Goal: Information Seeking & Learning: Learn about a topic

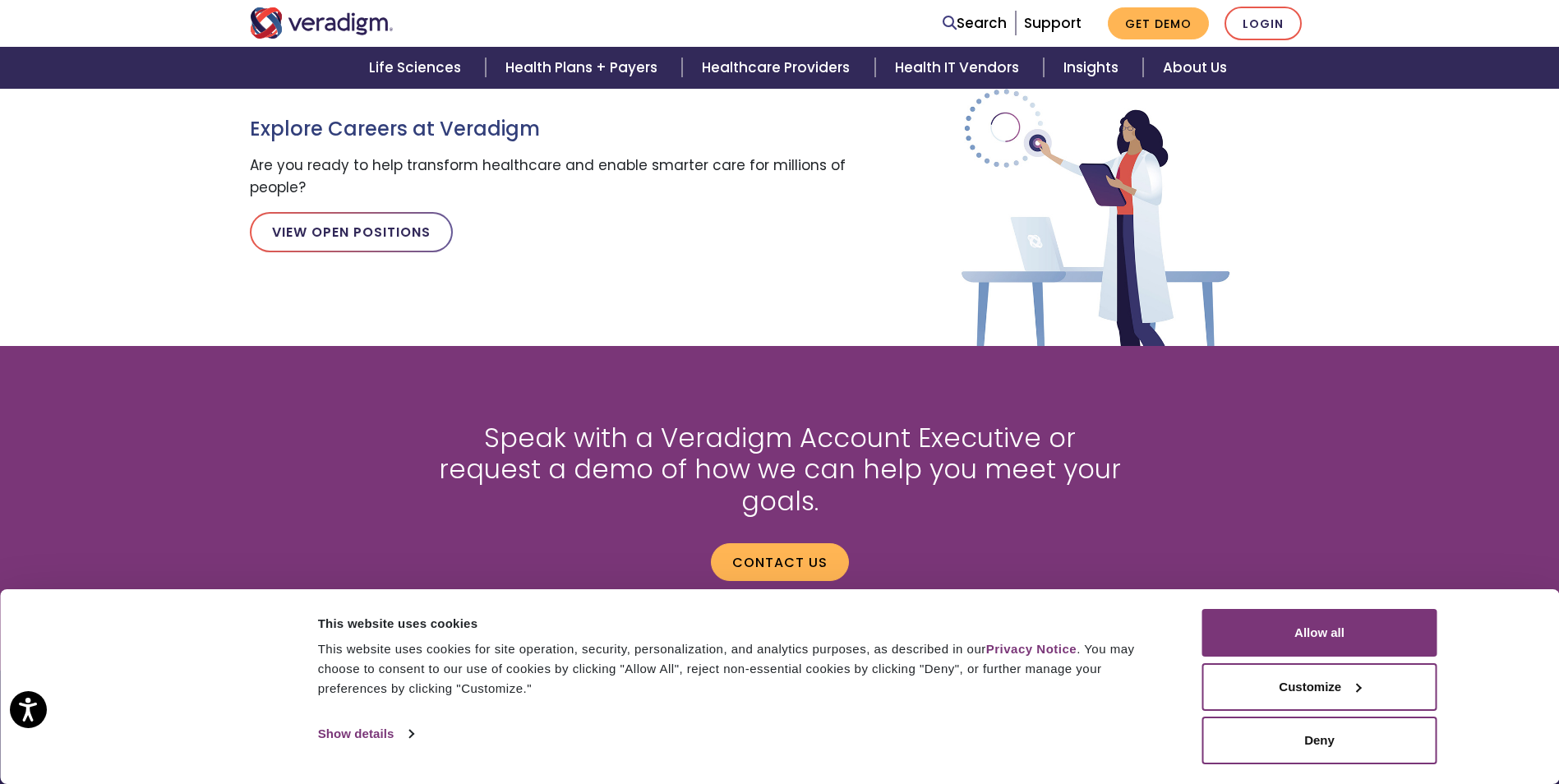
scroll to position [2150, 0]
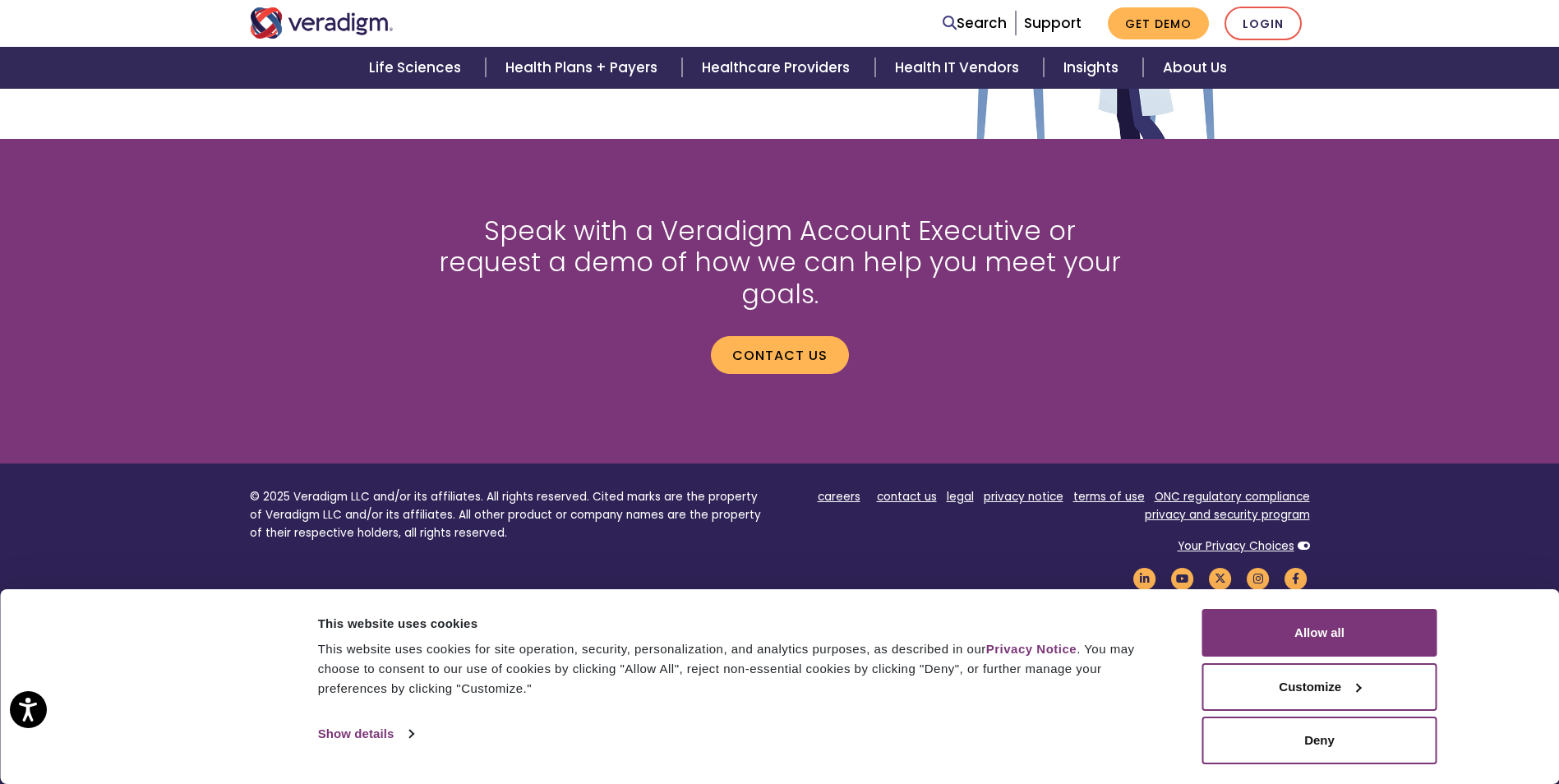
click at [1500, 529] on footer "© 2025 Veradigm LLC and/or its affiliates. All rights reserved. Cited marks are…" at bounding box center [779, 636] width 1559 height 345
click at [1444, 500] on footer "© 2025 Veradigm LLC and/or its affiliates. All rights reserved. Cited marks are…" at bounding box center [779, 636] width 1559 height 345
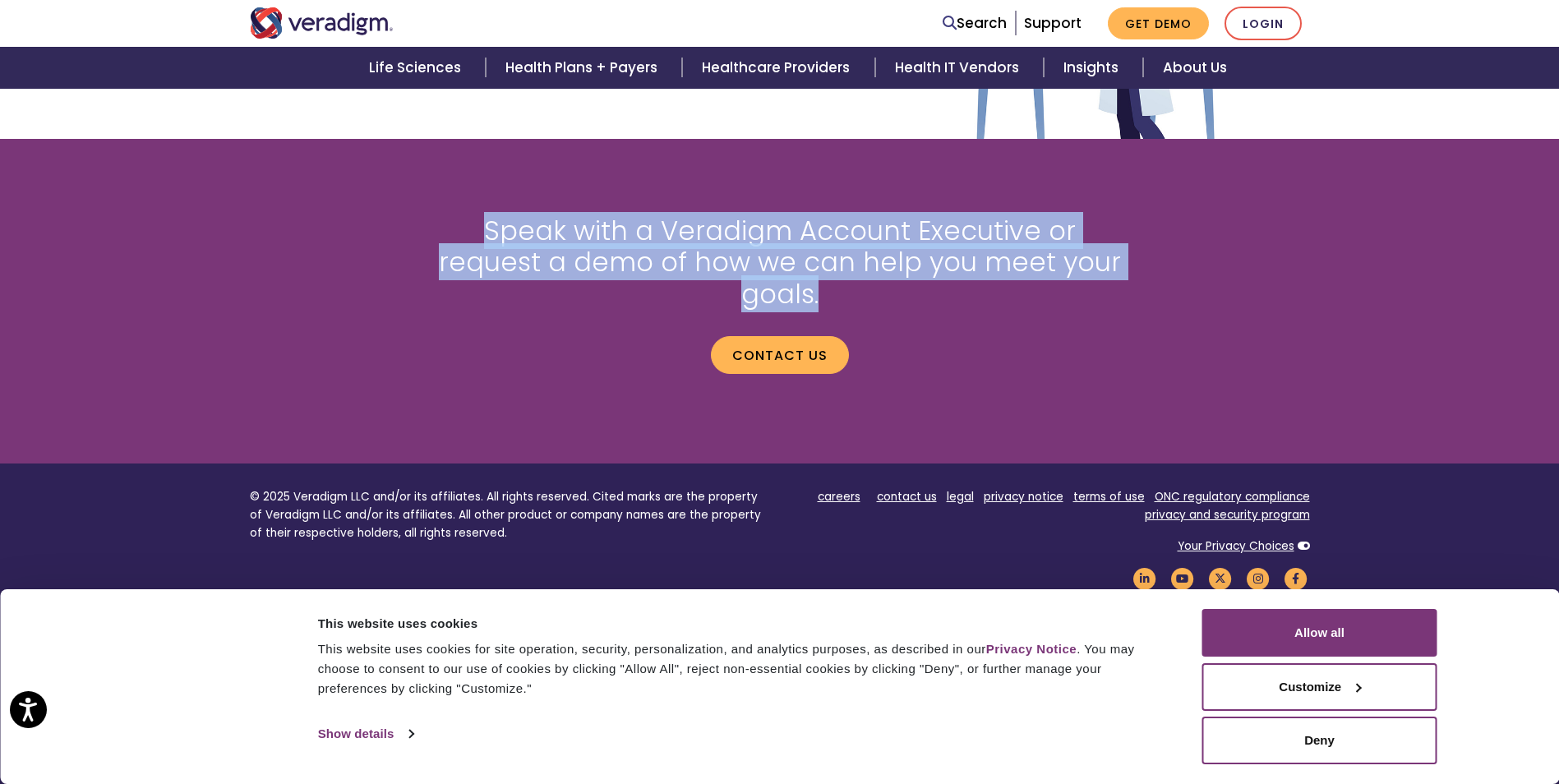
drag, startPoint x: 438, startPoint y: 224, endPoint x: 1259, endPoint y: 269, distance: 822.2
click at [1259, 269] on div "Speak with a Veradigm Account Executive or request a demo of how we can help yo…" at bounding box center [780, 301] width 1085 height 250
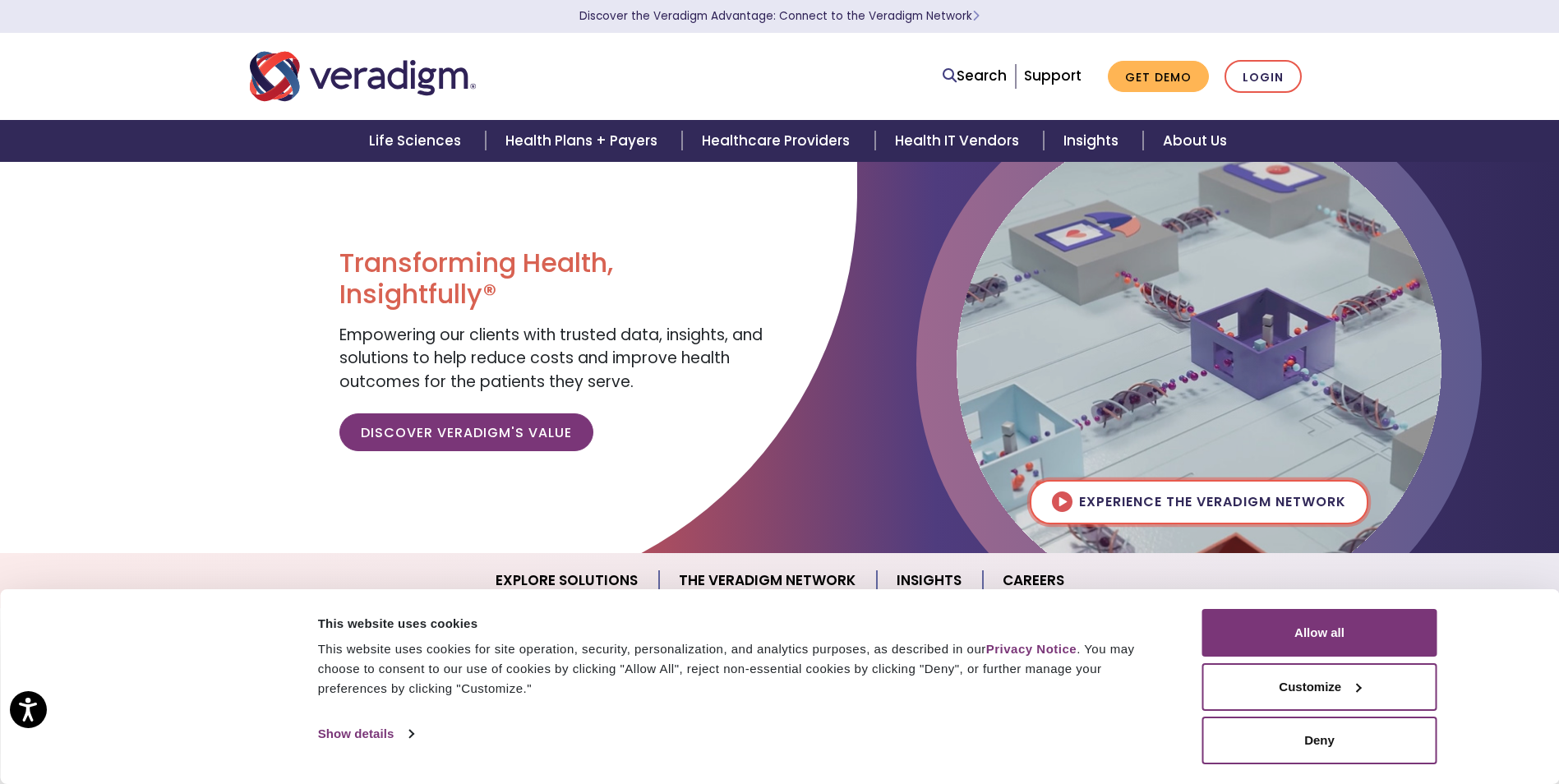
scroll to position [0, 0]
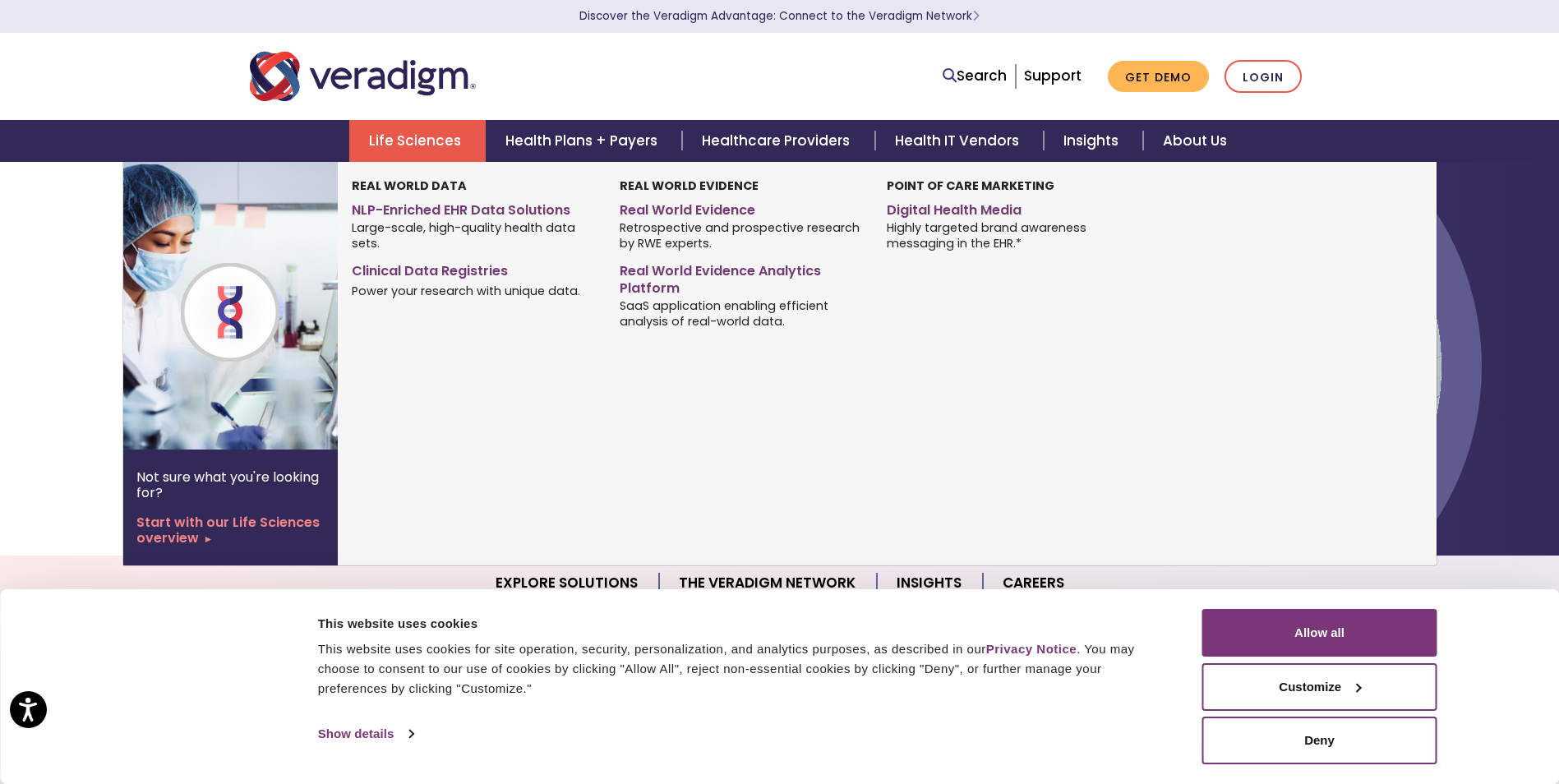
click at [380, 128] on link "Life Sciences" at bounding box center [417, 140] width 136 height 42
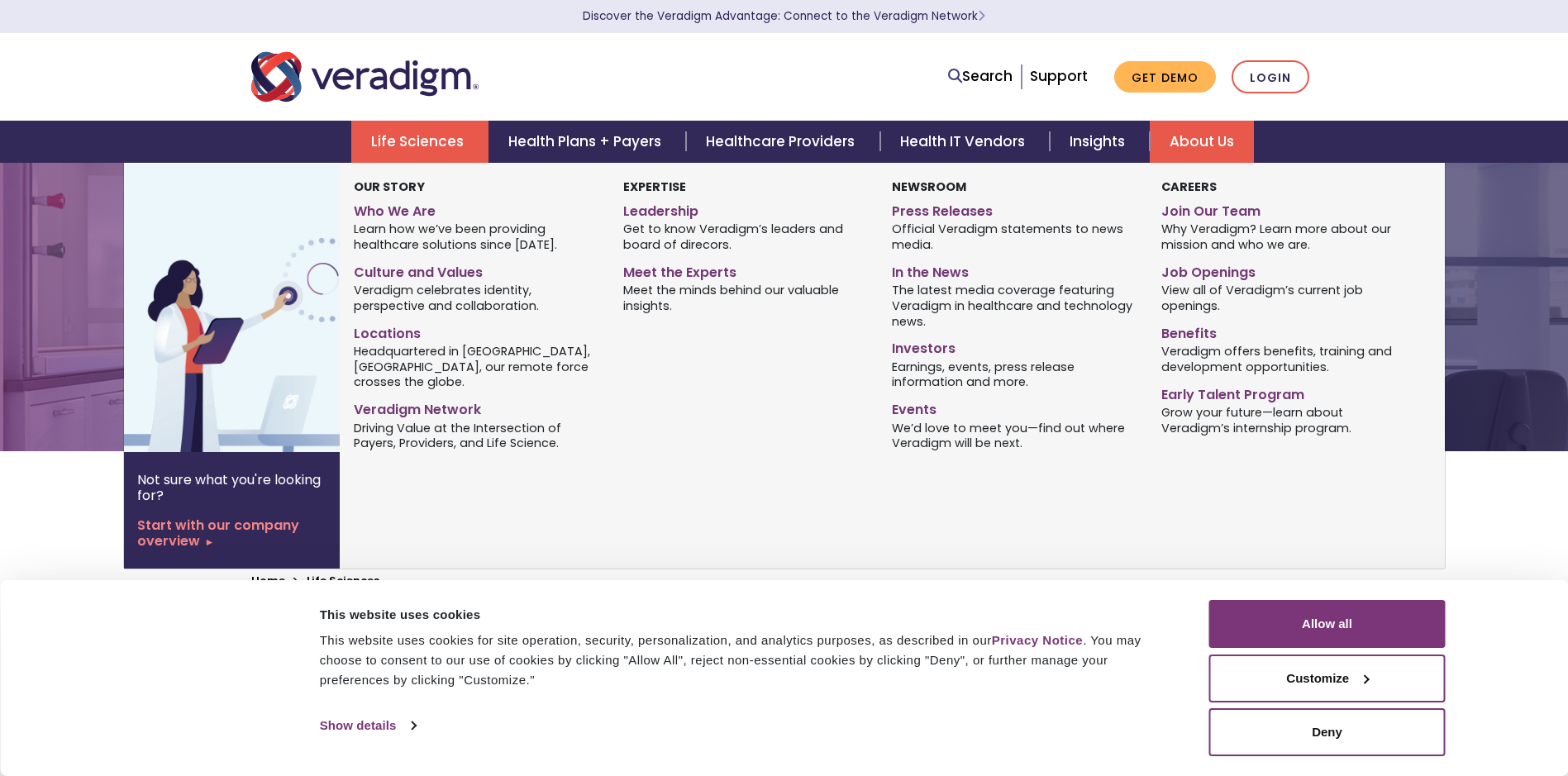
click at [1205, 142] on link "About Us" at bounding box center [1201, 141] width 104 height 42
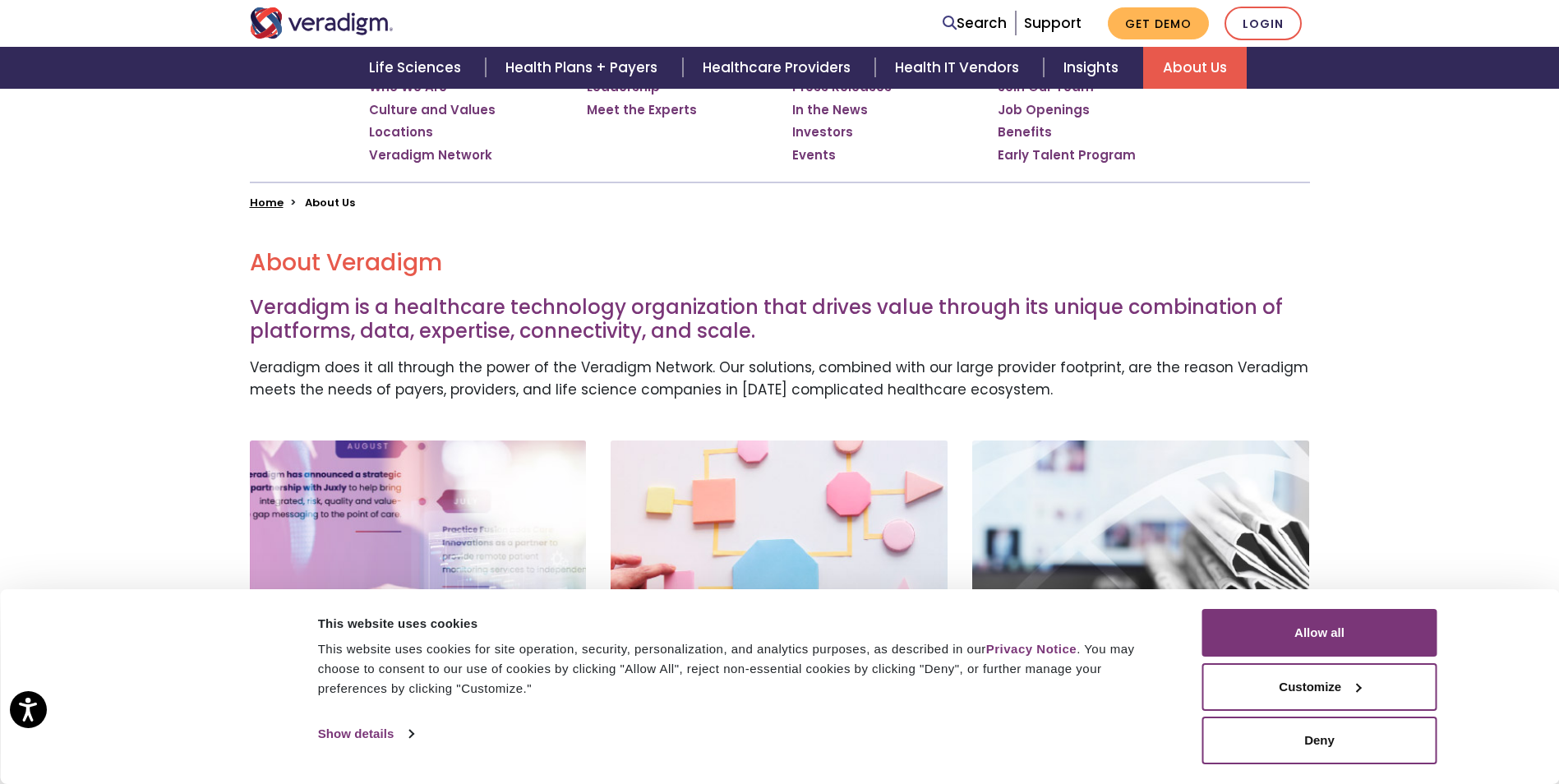
scroll to position [328, 0]
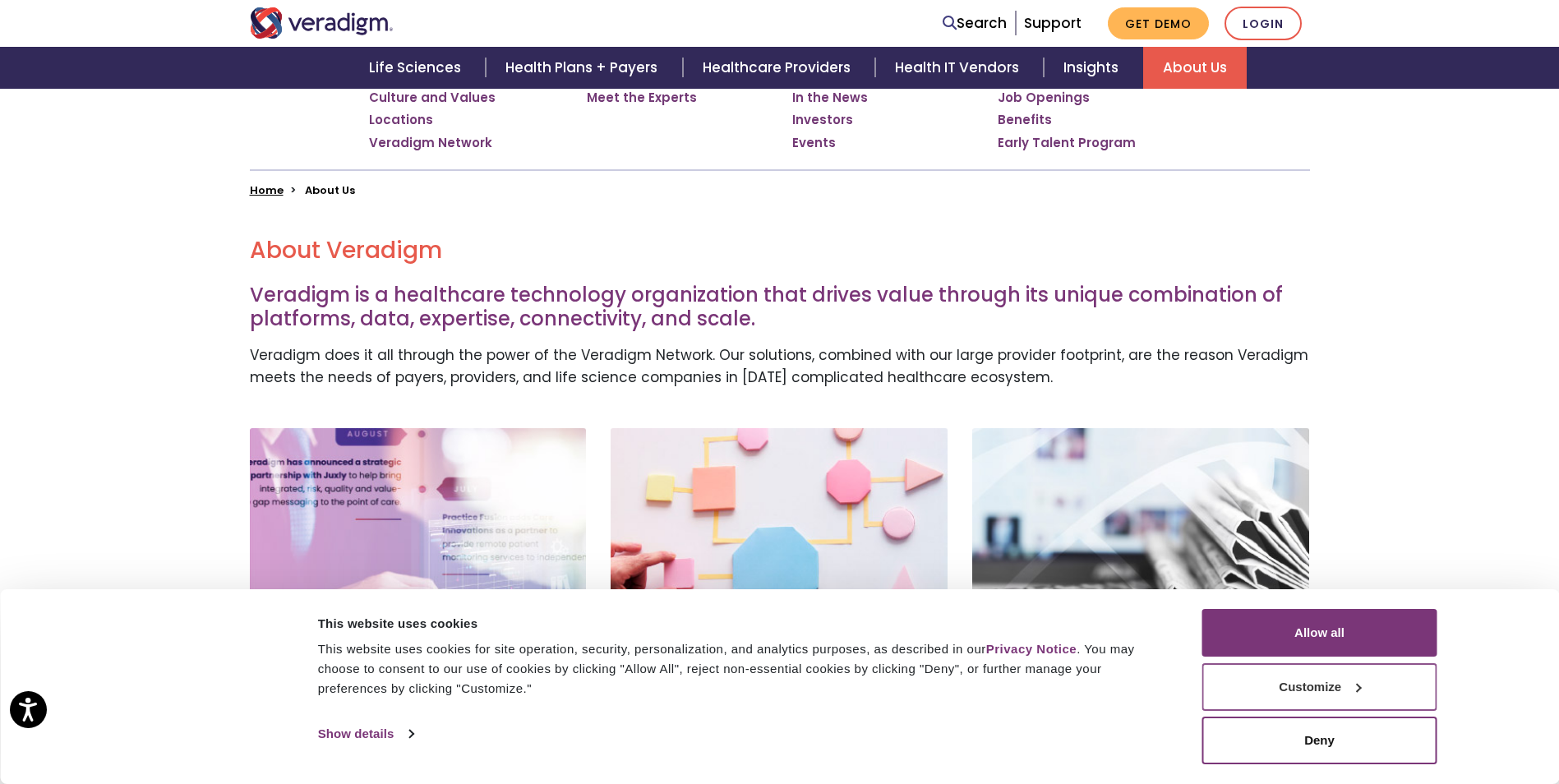
click at [1317, 687] on button "Customize" at bounding box center [1319, 686] width 235 height 48
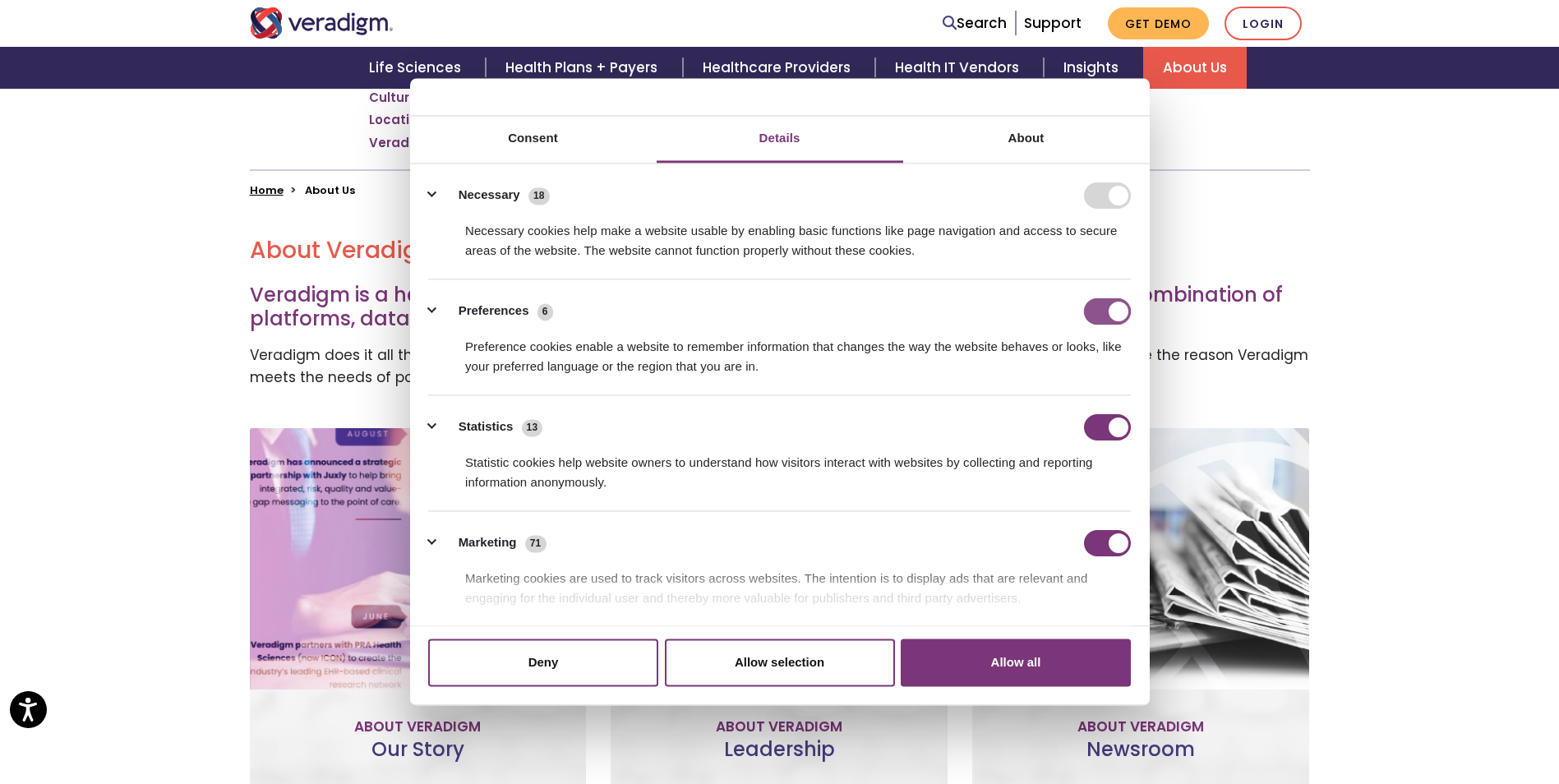
click at [1091, 307] on input "Preferences" at bounding box center [1108, 311] width 47 height 26
checkbox input "false"
drag, startPoint x: 1091, startPoint y: 424, endPoint x: 1113, endPoint y: 503, distance: 82.0
click at [1092, 424] on input "Statistics" at bounding box center [1108, 427] width 47 height 26
checkbox input "false"
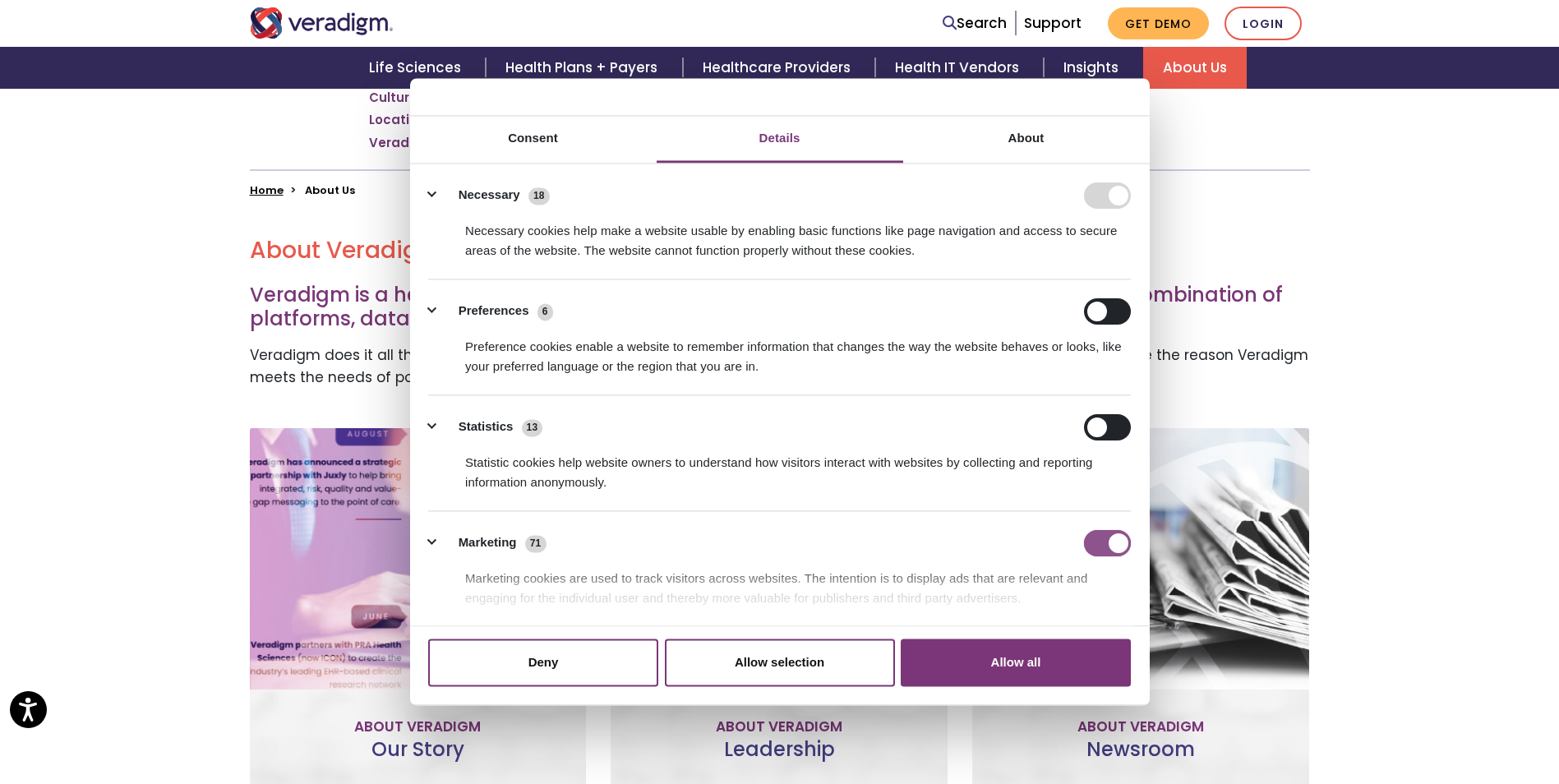
click at [1086, 531] on input "Marketing" at bounding box center [1108, 543] width 47 height 26
checkbox input "false"
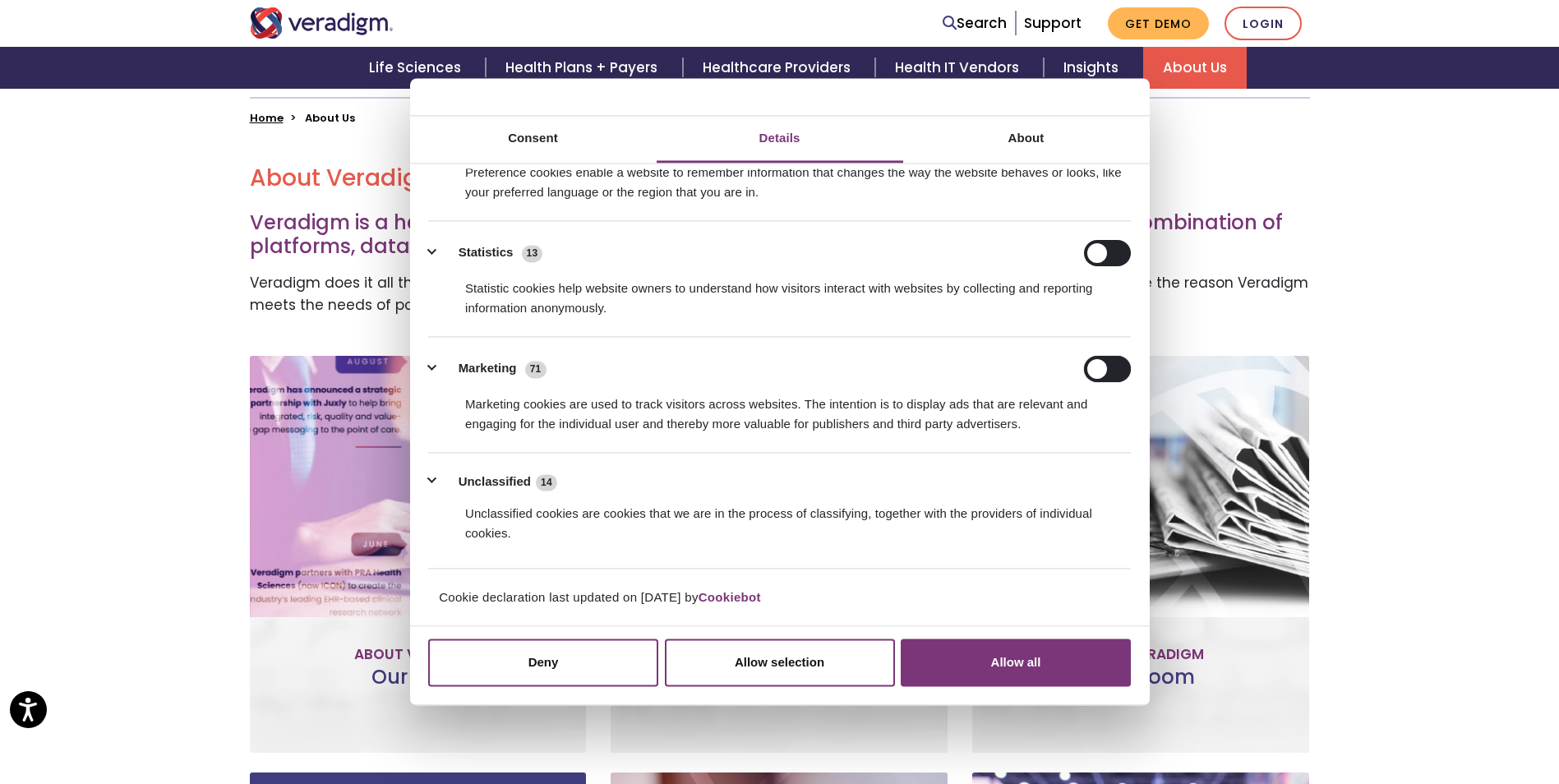
scroll to position [493, 0]
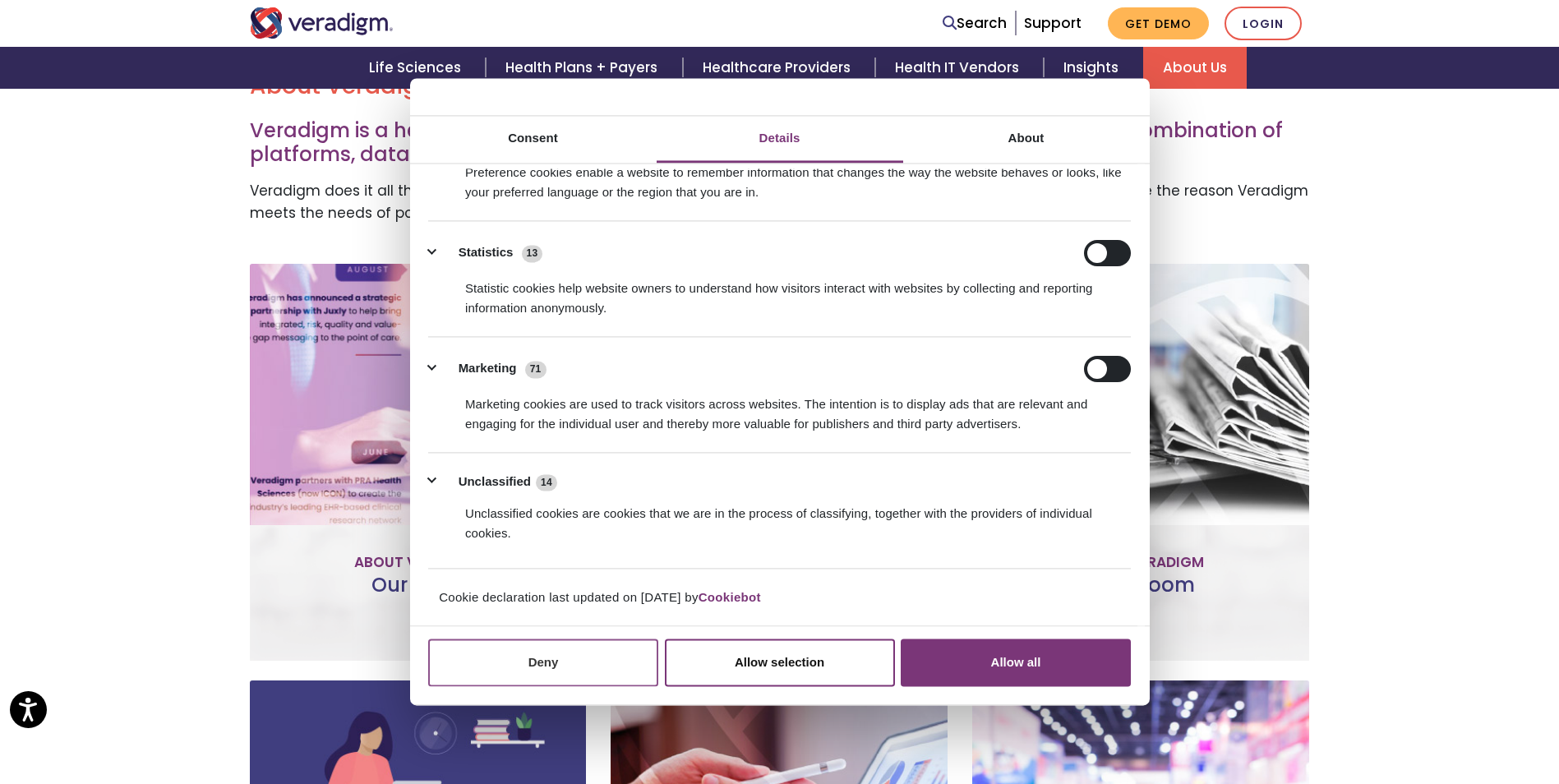
click at [551, 662] on button "Deny" at bounding box center [542, 662] width 230 height 48
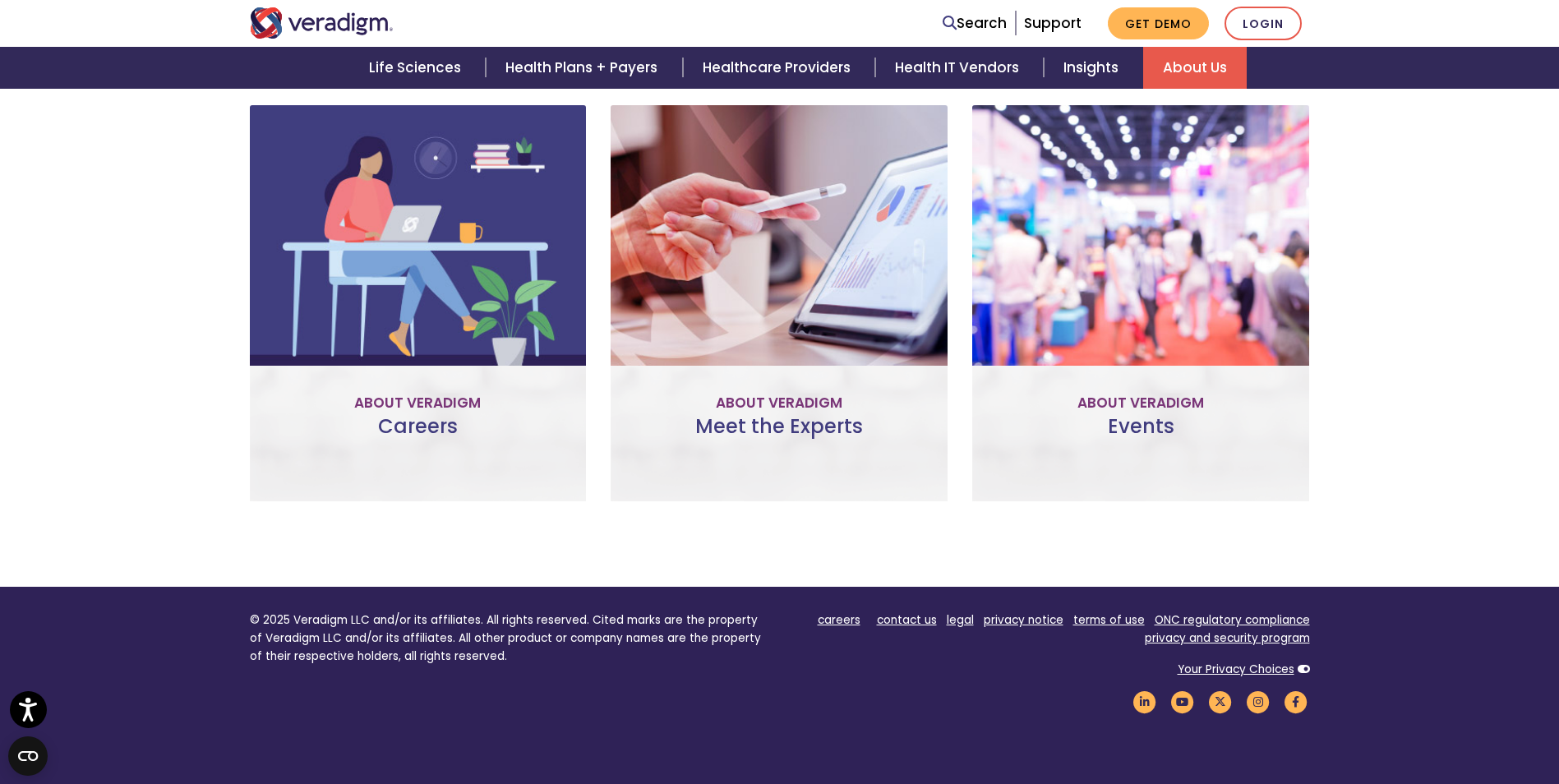
scroll to position [658, 0]
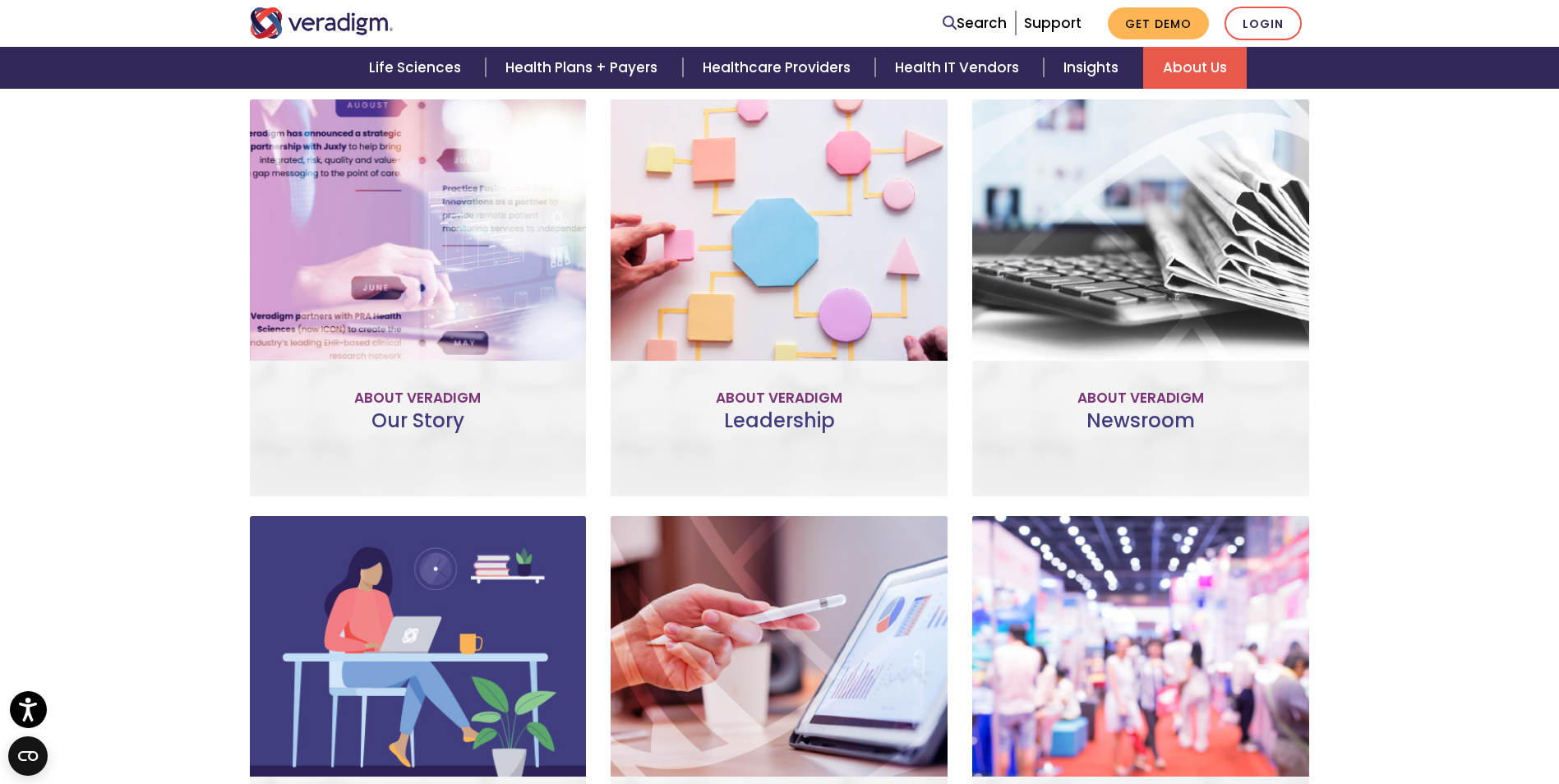
click at [428, 360] on link "Learn More" at bounding box center [419, 360] width 130 height 38
